Goal: Navigation & Orientation: Find specific page/section

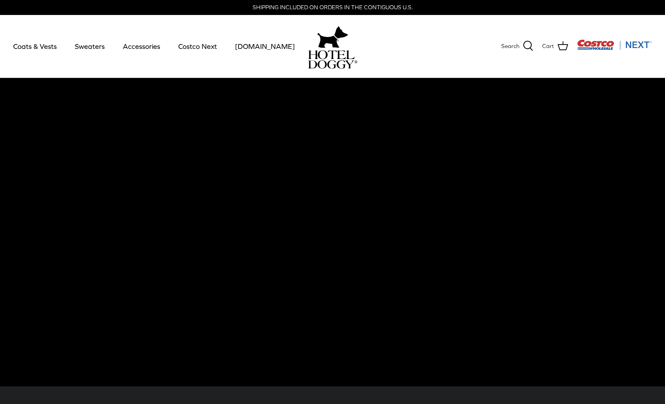
click at [634, 44] on img "Costco Next" at bounding box center [614, 44] width 75 height 11
click at [202, 45] on link "Costco Next" at bounding box center [197, 46] width 55 height 30
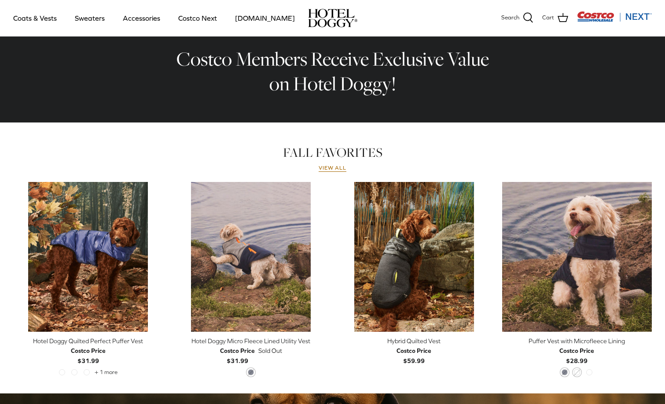
scroll to position [387, 0]
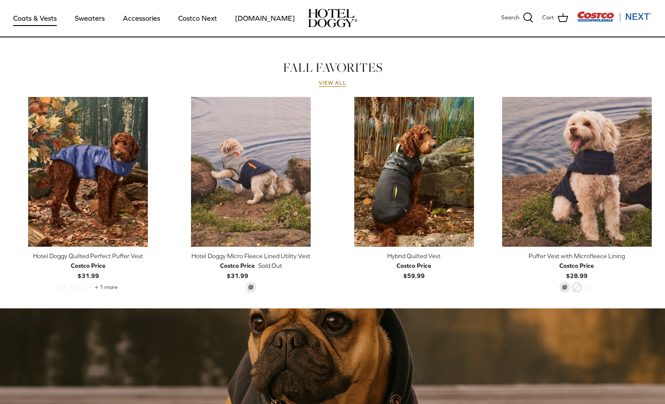
click at [37, 19] on link "Coats & Vests" at bounding box center [34, 18] width 59 height 30
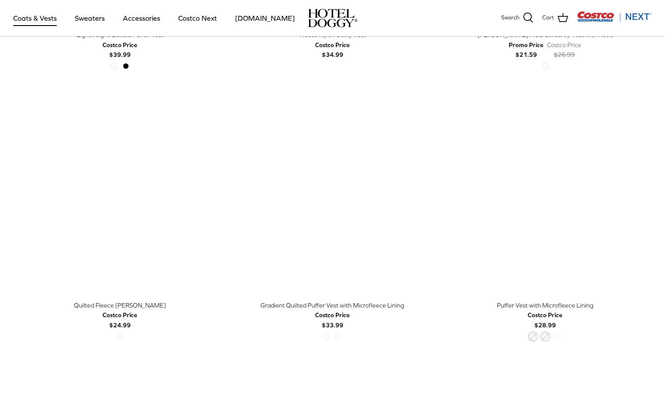
scroll to position [1259, 0]
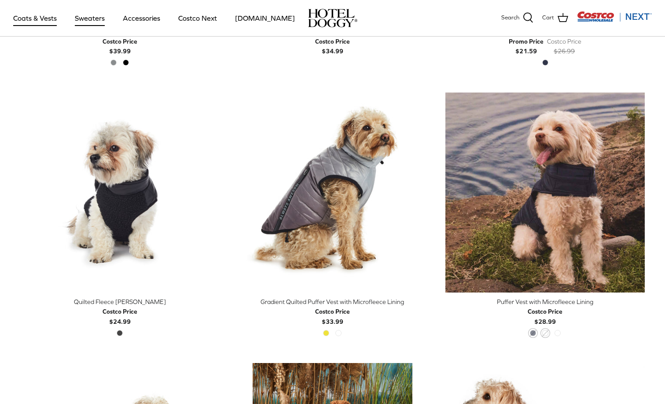
click at [88, 16] on link "Sweaters" at bounding box center [90, 18] width 46 height 30
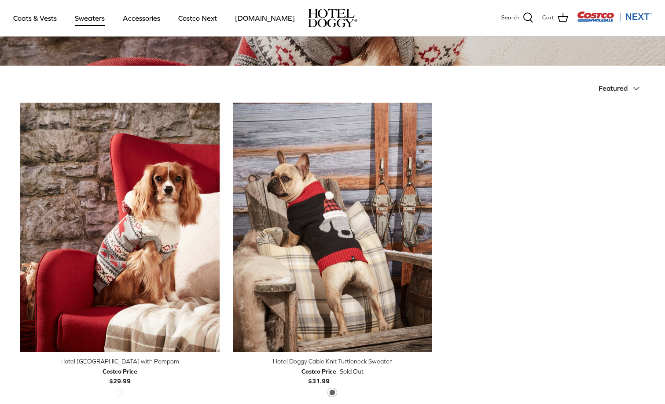
scroll to position [141, 0]
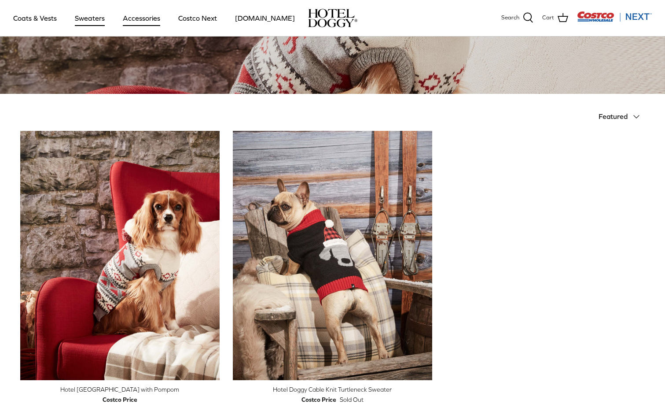
click at [128, 18] on link "Accessories" at bounding box center [141, 18] width 53 height 30
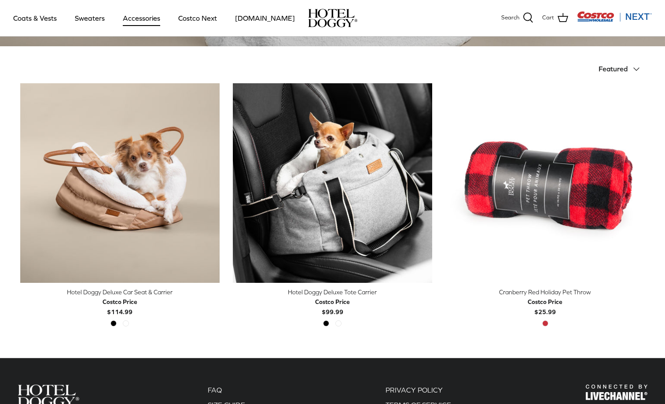
scroll to position [190, 0]
